Goal: Information Seeking & Learning: Learn about a topic

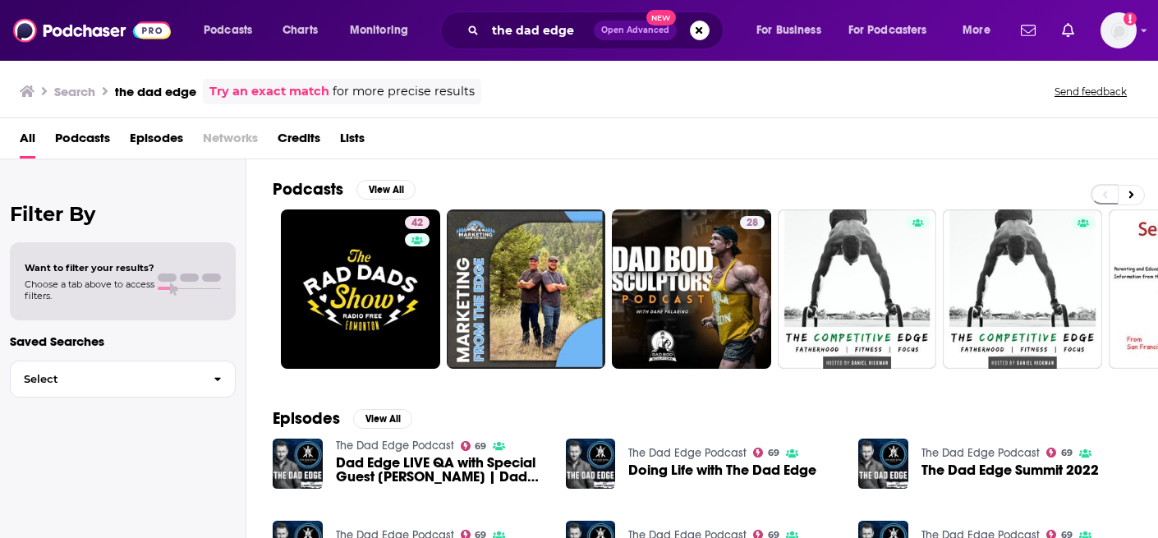
click at [707, 30] on button "Search podcasts, credits, & more..." at bounding box center [700, 31] width 20 height 20
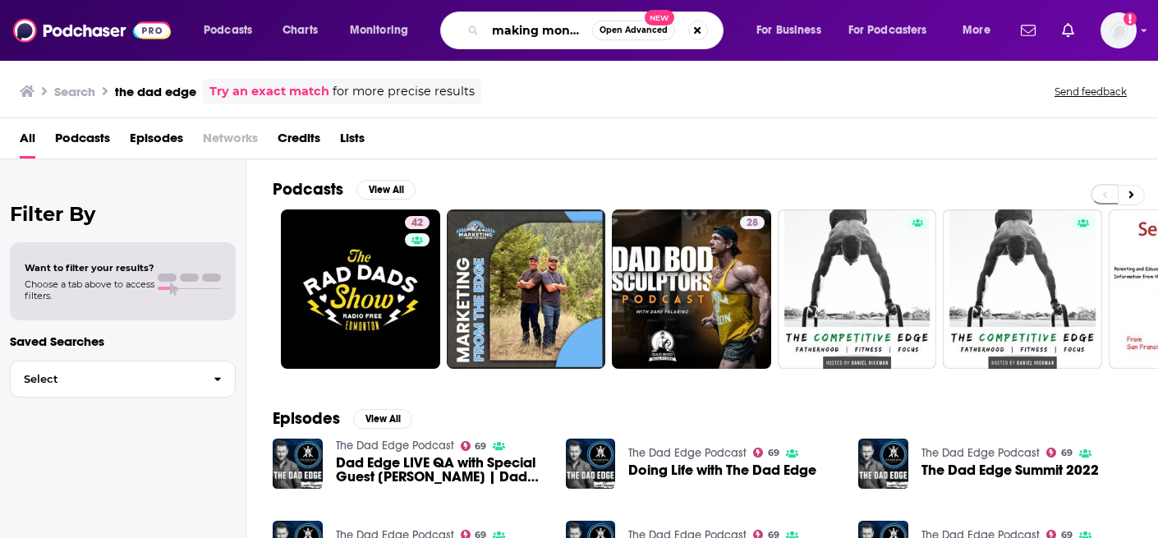
type input "making money"
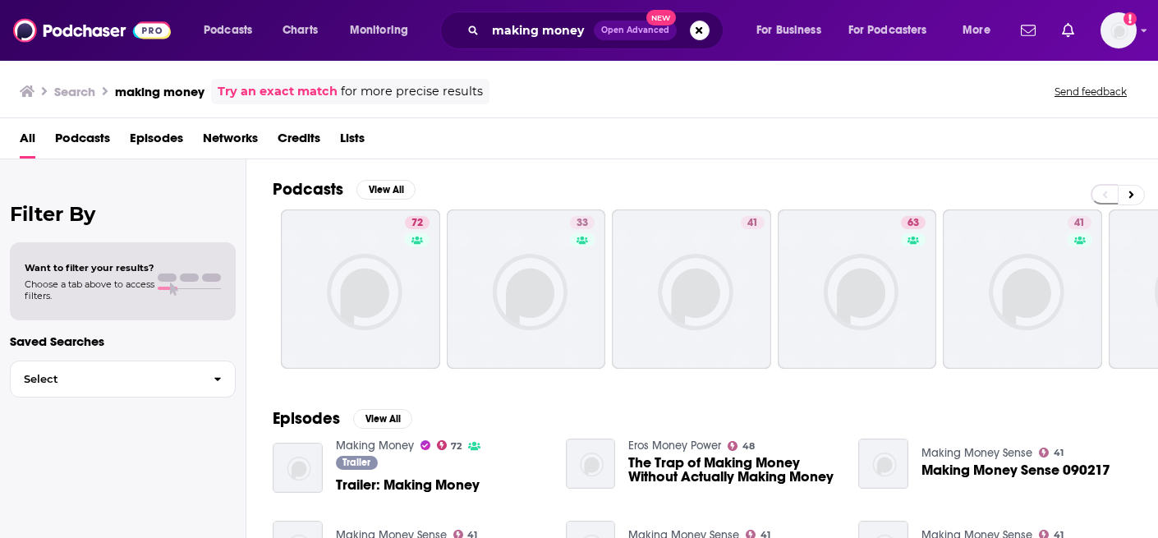
click at [825, 138] on div "All Podcasts Episodes Networks Credits Lists" at bounding box center [582, 142] width 1125 height 34
click at [555, 39] on input "making money" at bounding box center [539, 30] width 108 height 26
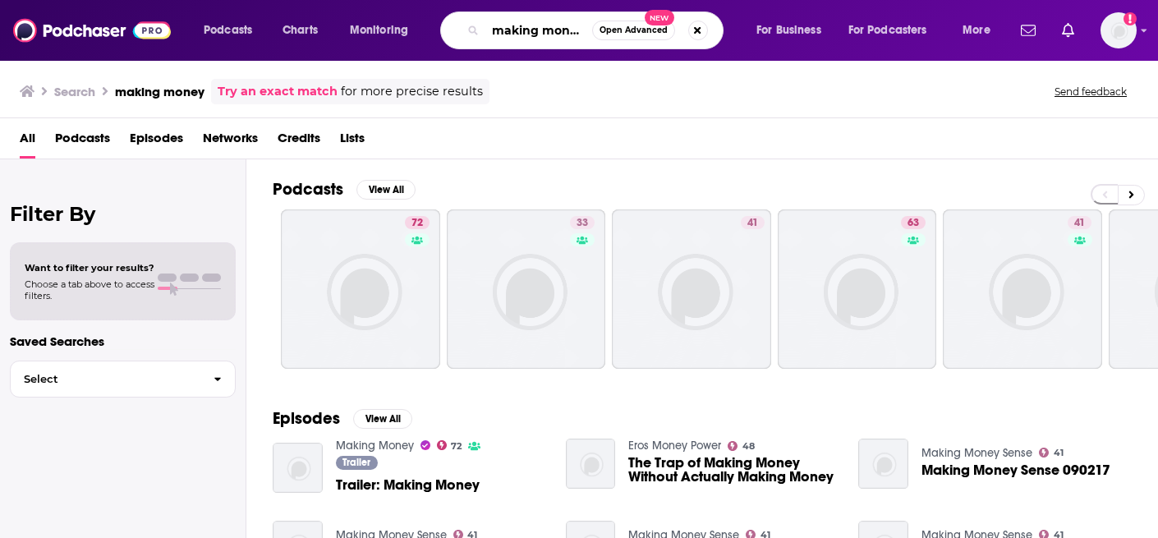
click at [553, 30] on input "making money" at bounding box center [538, 30] width 107 height 26
click at [554, 30] on input "making money" at bounding box center [538, 30] width 107 height 26
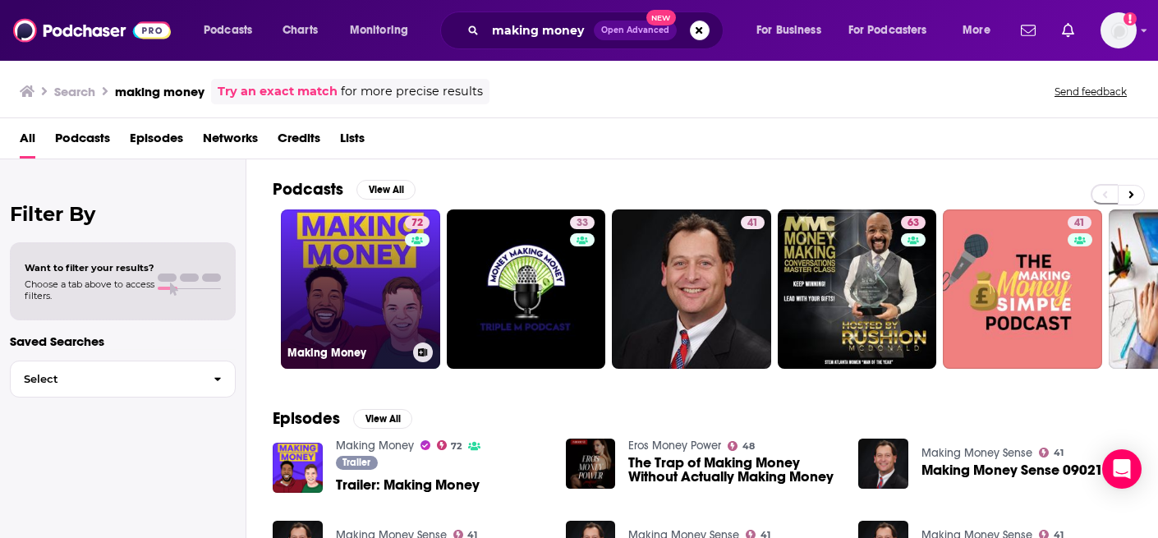
click at [324, 301] on link "72 Making Money" at bounding box center [360, 288] width 159 height 159
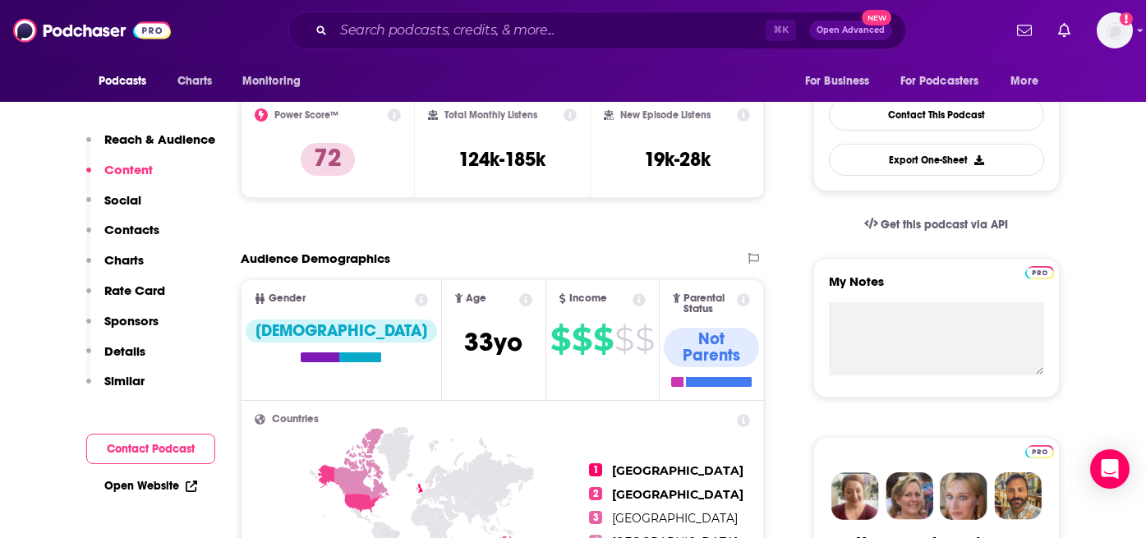
scroll to position [375, 0]
